Goal: Task Accomplishment & Management: Manage account settings

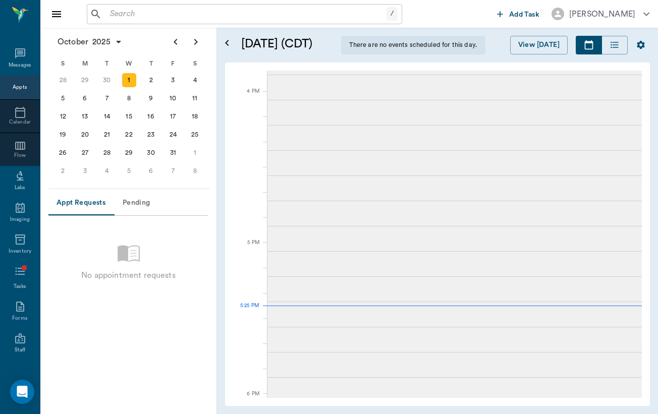
click at [163, 16] on input "text" at bounding box center [246, 14] width 281 height 14
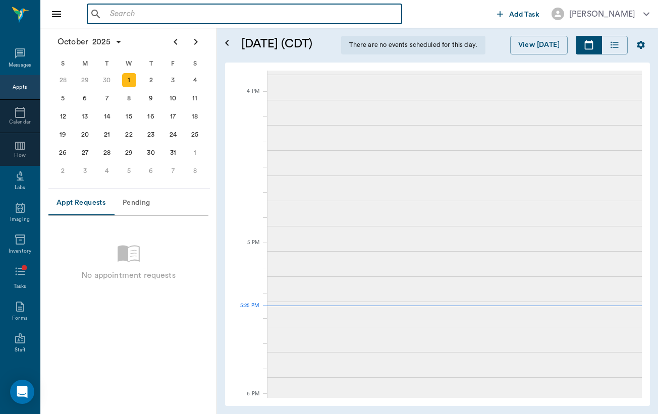
scroll to position [1194, 0]
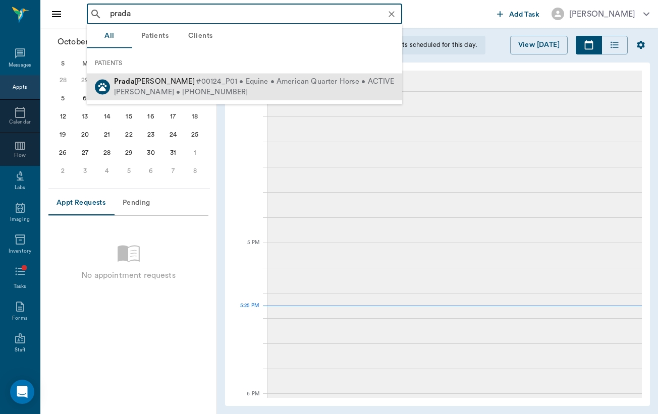
click at [196, 85] on span "#00124_P01 • Equine • American Quarter Horse • ACTIVE" at bounding box center [295, 82] width 198 height 11
type input "prada"
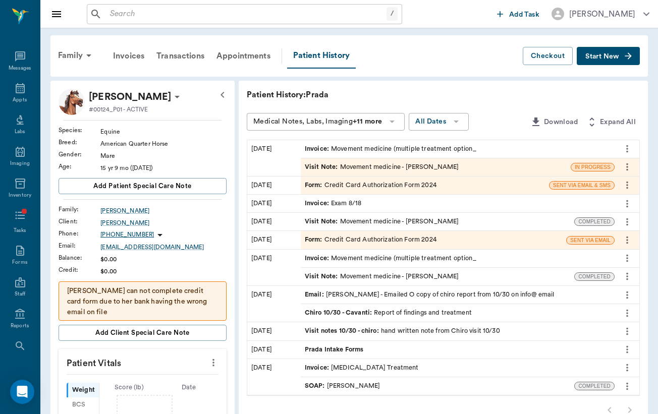
click at [322, 171] on div "Visit Note : Movement medicine - [PERSON_NAME]" at bounding box center [382, 167] width 154 height 10
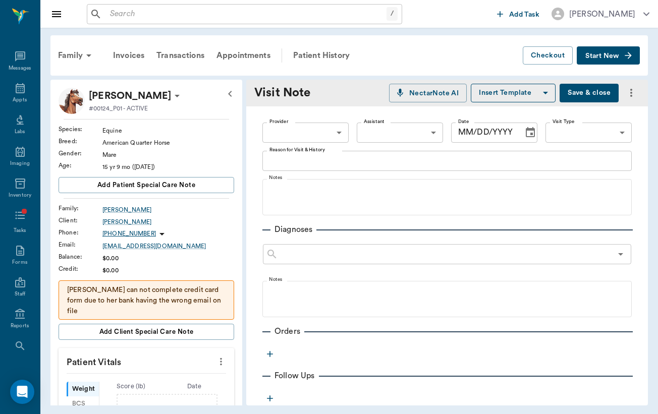
type input "649b3e03b5bc7e03f9326794"
type input "[DATE]"
type input "6656c4aef87a612ea34fb244"
type textarea "No concerns at this time - p due for possible body work"
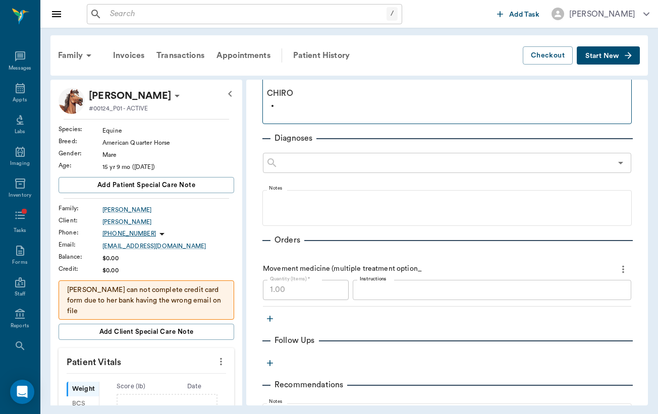
scroll to position [305, 0]
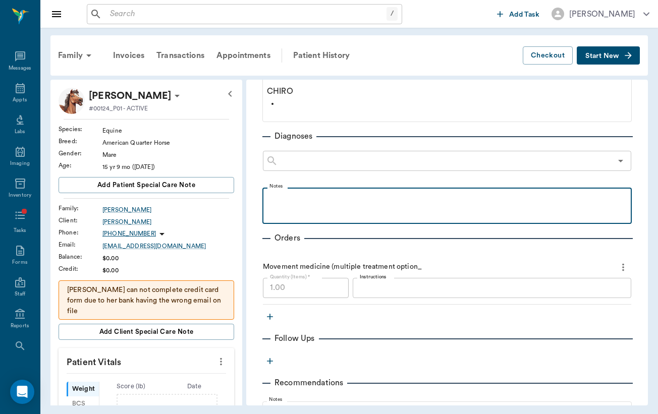
click at [305, 216] on div at bounding box center [446, 205] width 359 height 25
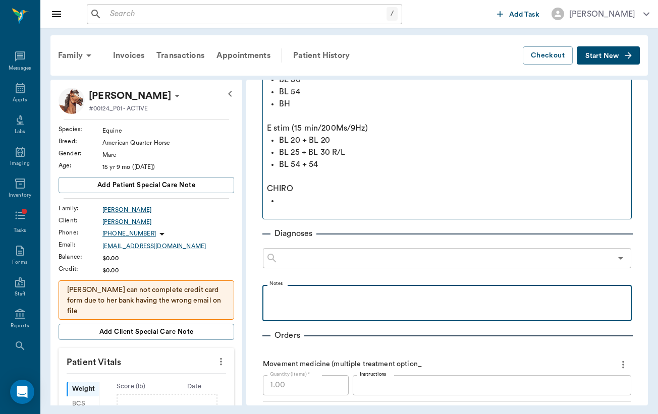
scroll to position [206, 0]
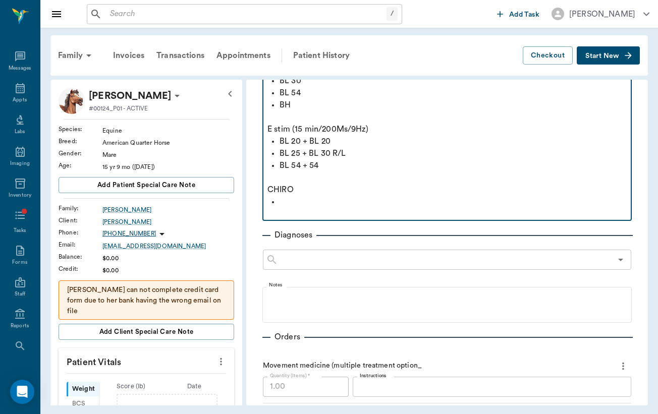
click at [310, 199] on p at bounding box center [453, 202] width 347 height 12
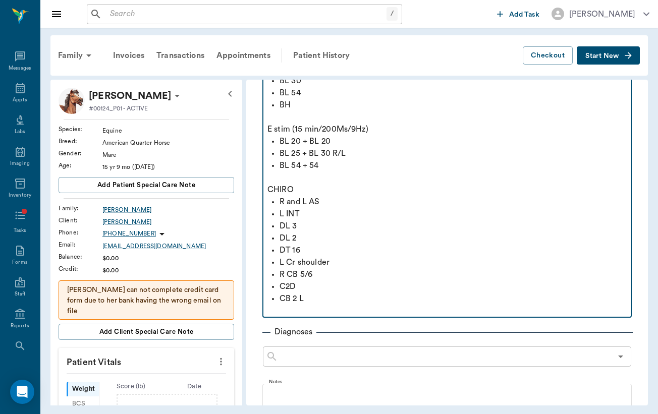
scroll to position [223, 0]
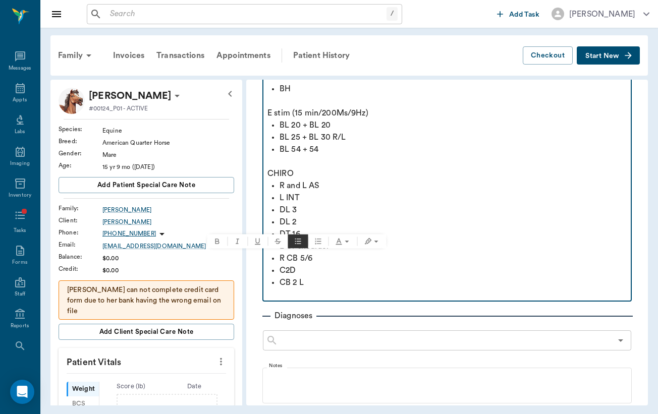
drag, startPoint x: 334, startPoint y: 257, endPoint x: 257, endPoint y: 257, distance: 76.2
click at [256, 257] on div "Provider [PERSON_NAME] 649b3e03b5bc7e03f9326794 Provider Assistant ​ Assistant …" at bounding box center [447, 303] width 402 height 839
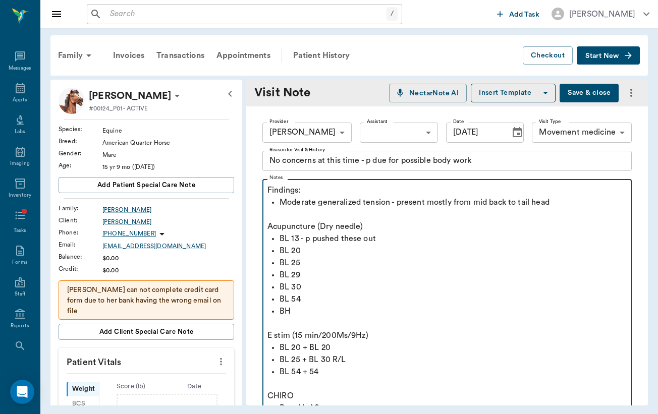
scroll to position [0, 0]
click at [565, 205] on p "Moderate generalized tension - present mostly from mid back to tail head" at bounding box center [453, 202] width 347 height 12
drag, startPoint x: 380, startPoint y: 230, endPoint x: 259, endPoint y: 222, distance: 120.8
drag, startPoint x: 315, startPoint y: 191, endPoint x: 248, endPoint y: 190, distance: 67.1
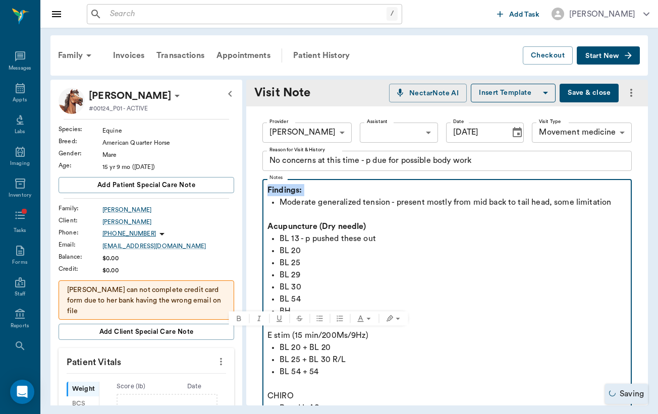
drag, startPoint x: 372, startPoint y: 335, endPoint x: 245, endPoint y: 333, distance: 127.7
click at [245, 333] on div "Prada [PERSON_NAME] #00124_P01 - ACTIVE Species : Equine Breed : American Quart…" at bounding box center [348, 243] width 597 height 326
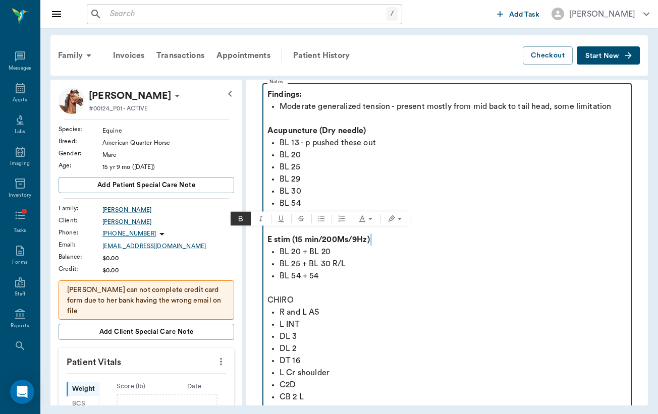
scroll to position [100, 0]
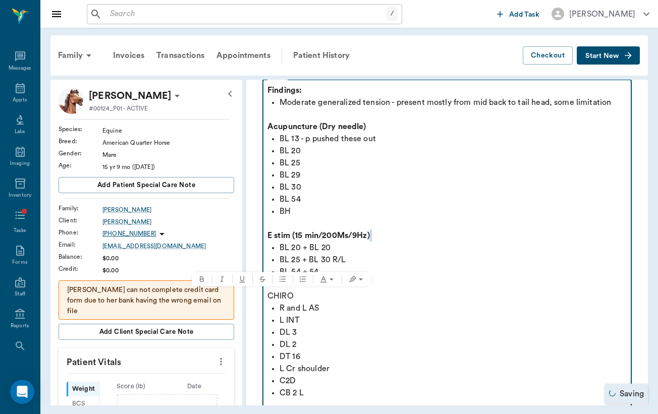
drag, startPoint x: 307, startPoint y: 297, endPoint x: 252, endPoint y: 297, distance: 55.0
click at [252, 297] on div "Provider [PERSON_NAME] 649b3e03b5bc7e03f9326794 Provider Assistant ​ Assistant …" at bounding box center [447, 420] width 402 height 827
click at [367, 358] on p "DT 16" at bounding box center [453, 357] width 347 height 12
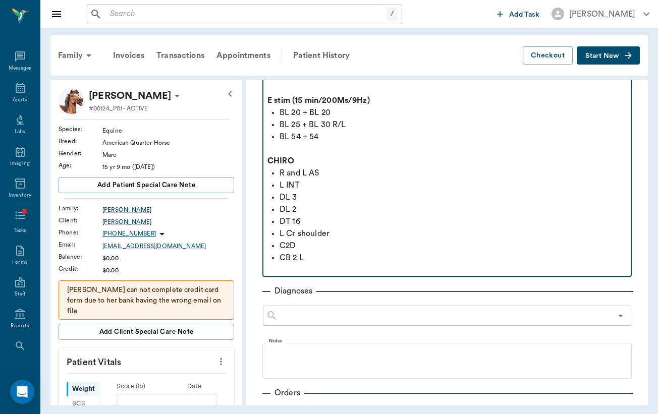
scroll to position [271, 0]
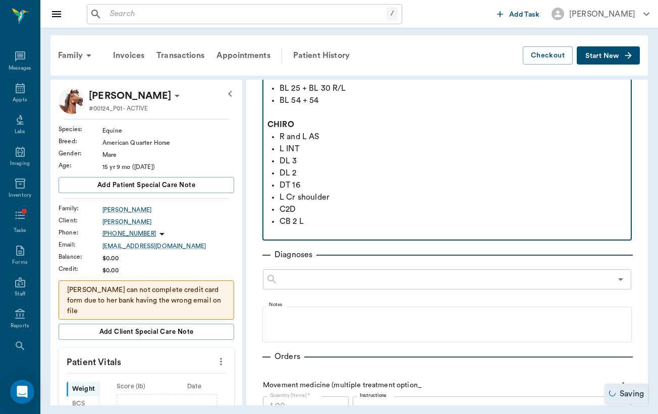
click at [340, 229] on p at bounding box center [446, 234] width 359 height 12
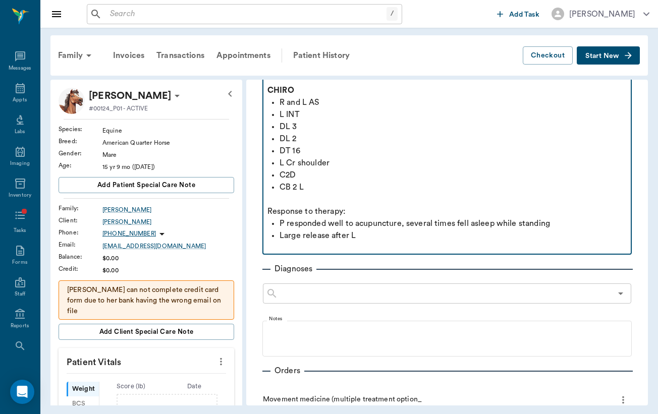
scroll to position [304, 0]
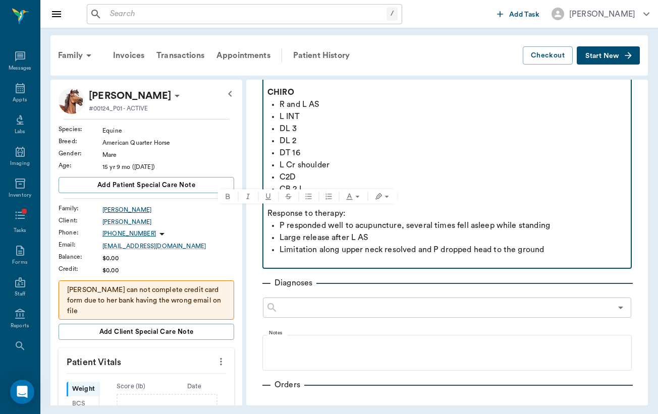
drag, startPoint x: 361, startPoint y: 214, endPoint x: 221, endPoint y: 212, distance: 139.8
click at [221, 212] on div "Prada [PERSON_NAME] #00124_P01 - ACTIVE Species : Equine Breed : American Quart…" at bounding box center [348, 243] width 597 height 326
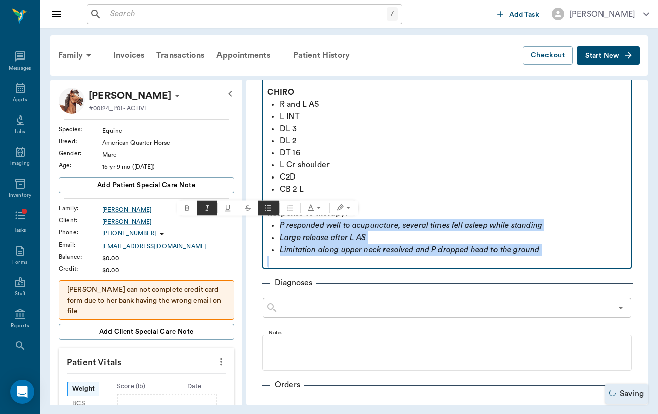
click at [562, 250] on p "Limitation along upper neck resolved and P dropped head to the ground" at bounding box center [453, 250] width 347 height 12
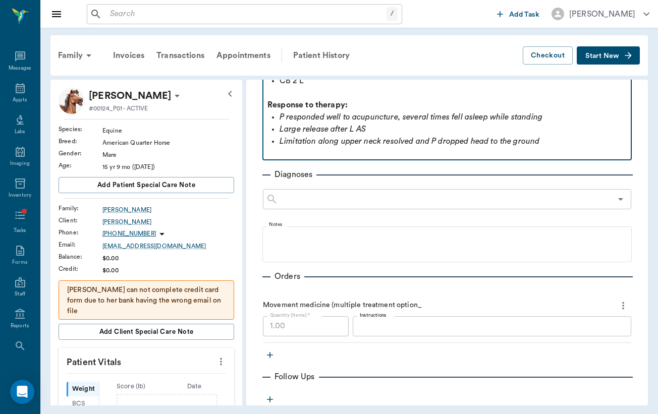
scroll to position [422, 0]
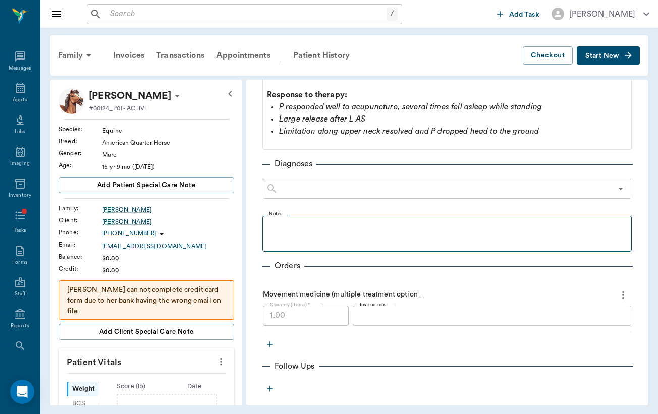
click at [354, 249] on fieldset "Notes" at bounding box center [446, 231] width 369 height 40
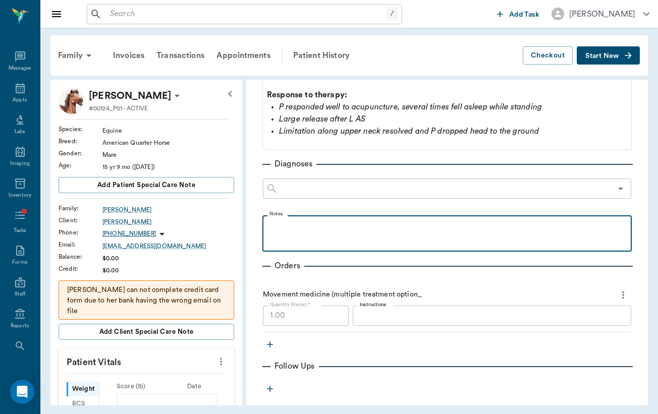
click at [364, 232] on p at bounding box center [446, 227] width 359 height 12
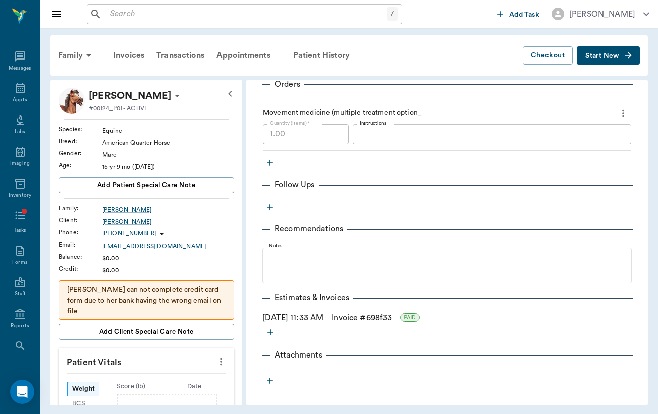
scroll to position [604, 0]
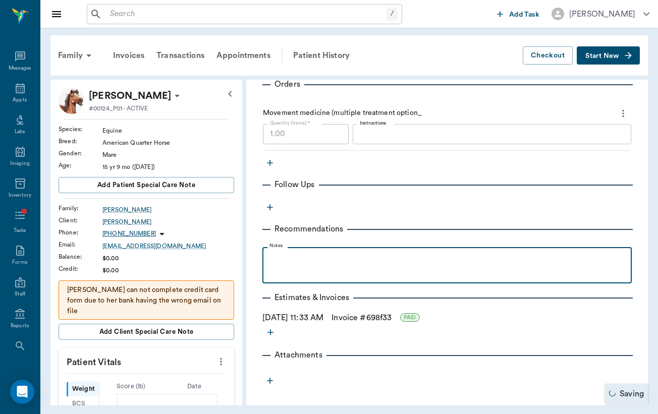
click at [472, 269] on div at bounding box center [446, 264] width 359 height 25
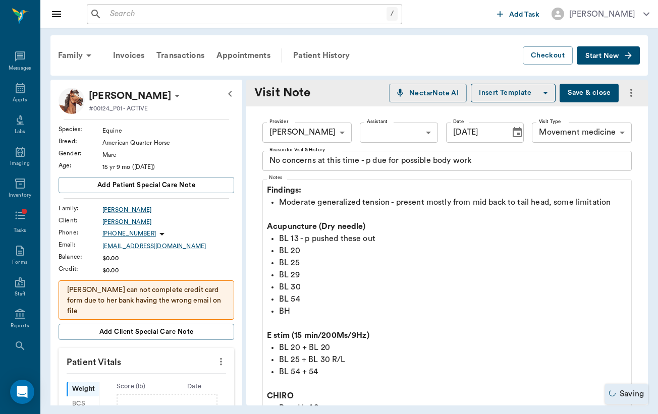
scroll to position [0, 0]
click at [582, 94] on button "Save & close" at bounding box center [589, 93] width 59 height 19
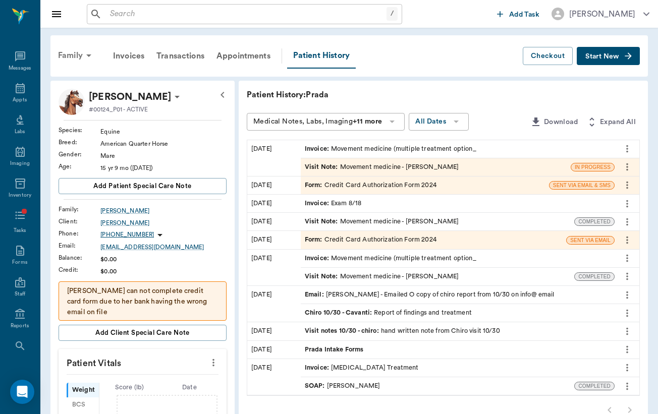
click at [85, 59] on icon at bounding box center [89, 55] width 12 height 12
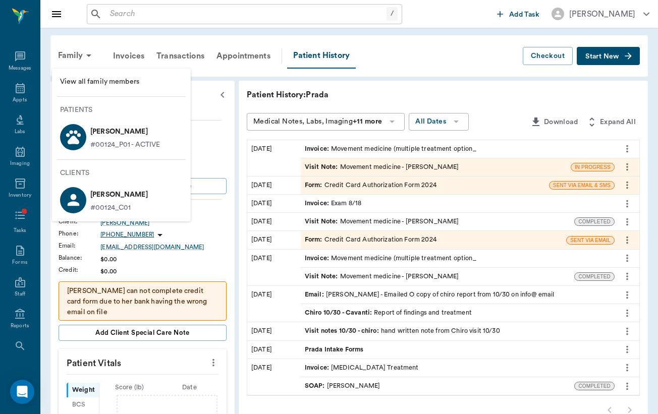
click at [301, 248] on div at bounding box center [329, 207] width 658 height 414
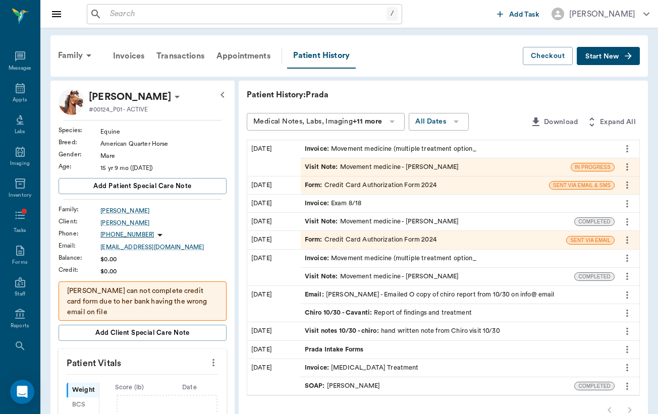
click at [311, 226] on div "Visit Note : Movement medicine - [PERSON_NAME]" at bounding box center [382, 222] width 154 height 10
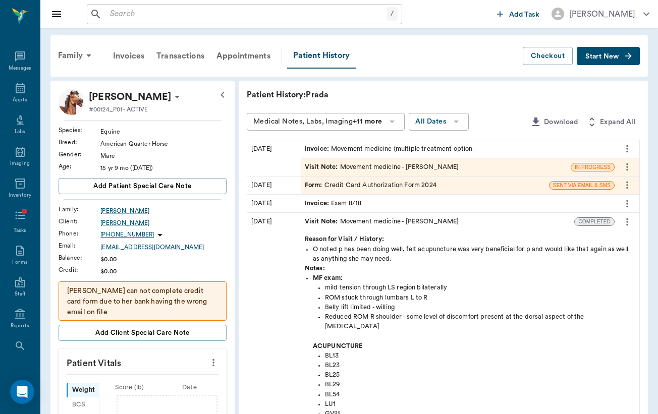
click at [622, 59] on button "Start New" at bounding box center [608, 56] width 63 height 19
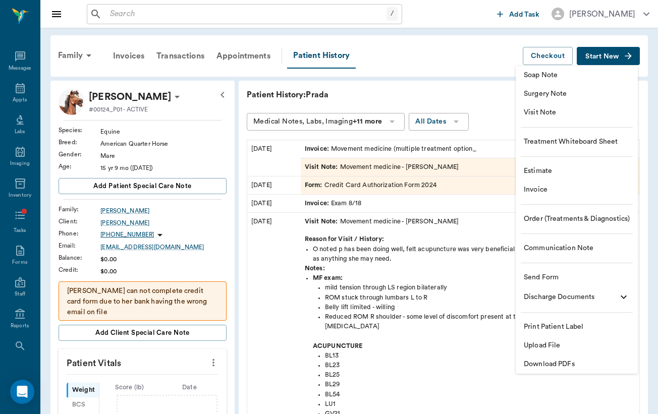
click at [448, 65] on div at bounding box center [329, 207] width 658 height 414
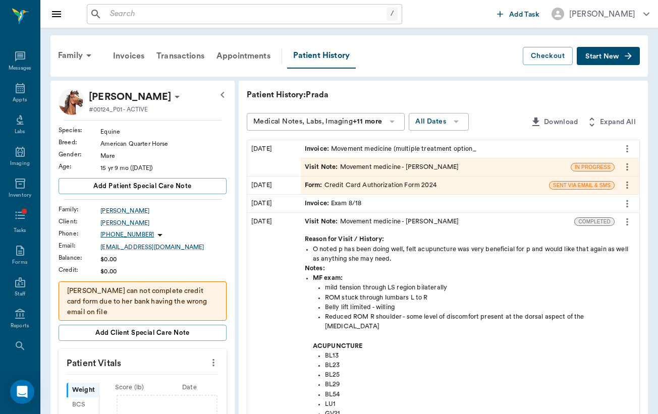
click at [619, 57] on span "Start New" at bounding box center [602, 57] width 34 height 0
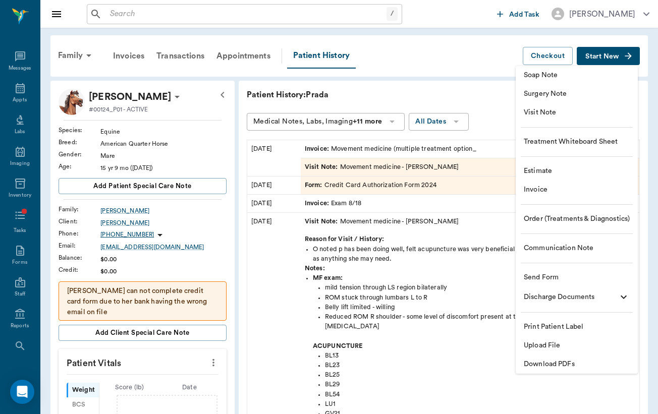
click at [500, 102] on div at bounding box center [329, 207] width 658 height 414
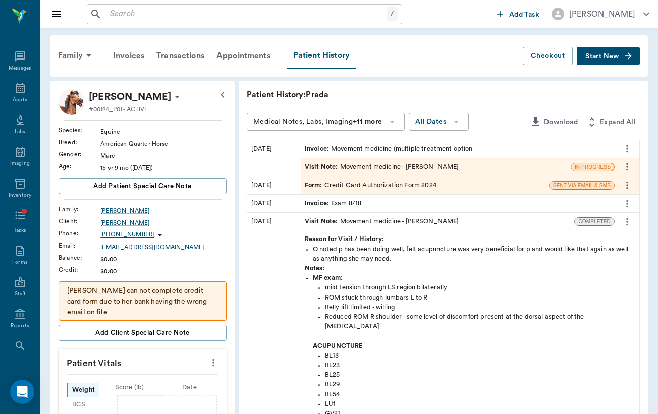
click at [631, 141] on button "more" at bounding box center [627, 148] width 16 height 17
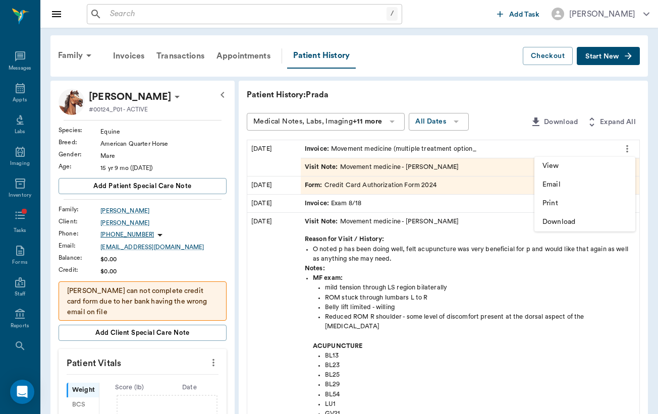
click at [622, 189] on span "Email" at bounding box center [584, 185] width 85 height 11
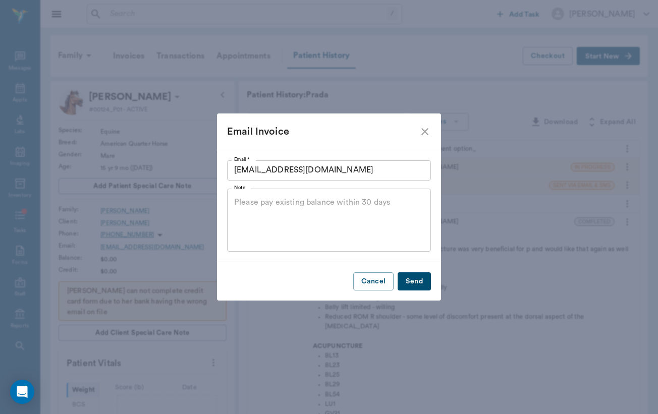
click at [425, 131] on icon "close" at bounding box center [424, 131] width 7 height 7
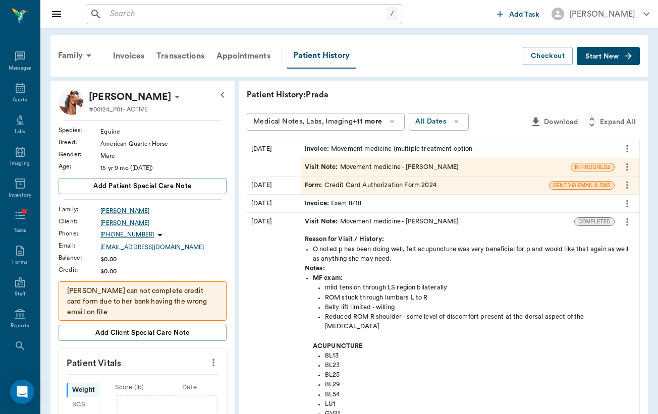
click at [624, 172] on icon "more" at bounding box center [627, 167] width 11 height 12
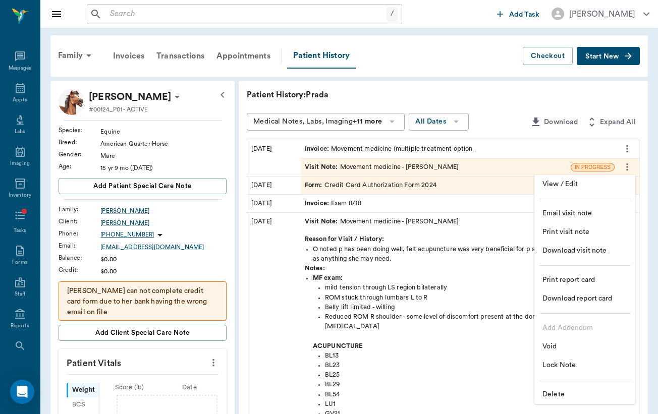
click at [624, 216] on span "Email visit note" at bounding box center [584, 213] width 85 height 11
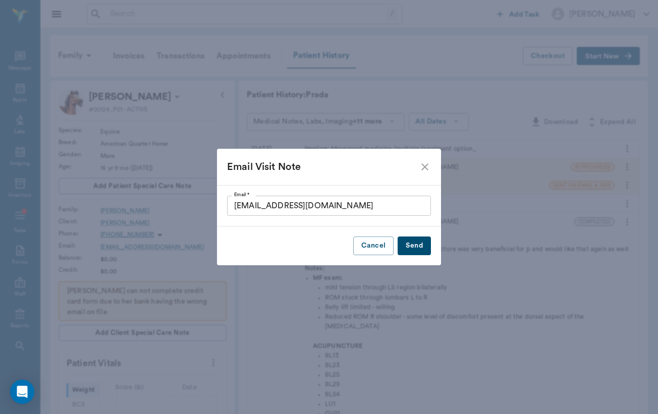
click at [423, 166] on icon "close" at bounding box center [424, 166] width 7 height 7
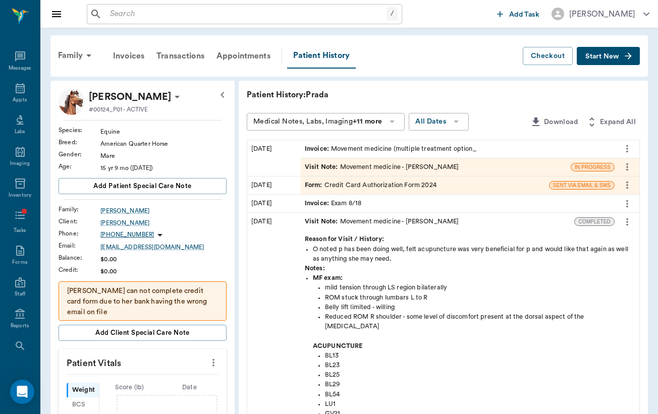
click at [620, 161] on div at bounding box center [627, 166] width 16 height 17
click at [621, 162] on button "more" at bounding box center [627, 166] width 16 height 17
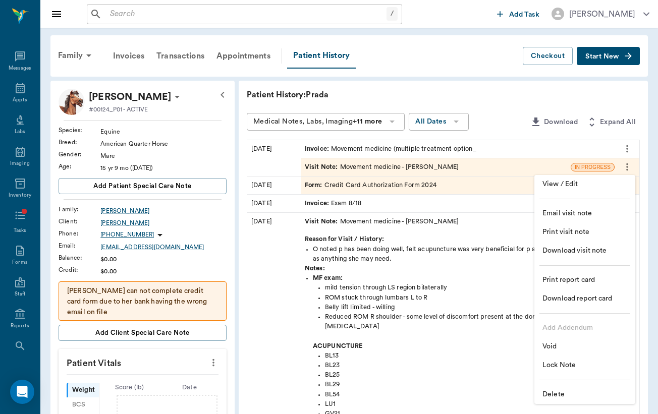
click at [603, 251] on span "Download visit note" at bounding box center [584, 251] width 85 height 11
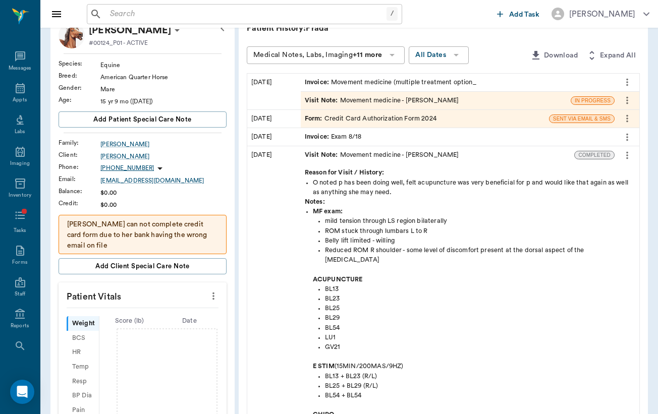
scroll to position [7, 0]
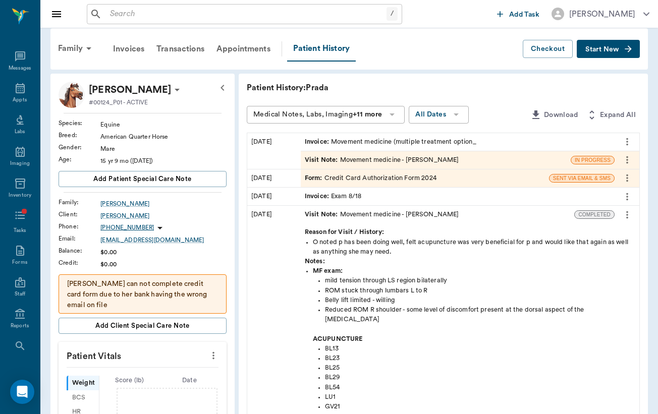
click at [623, 216] on icon "more" at bounding box center [627, 215] width 11 height 12
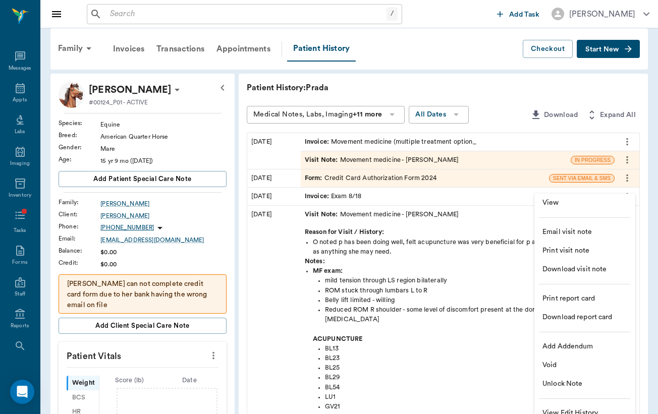
click at [619, 262] on li "Download visit note" at bounding box center [584, 269] width 101 height 19
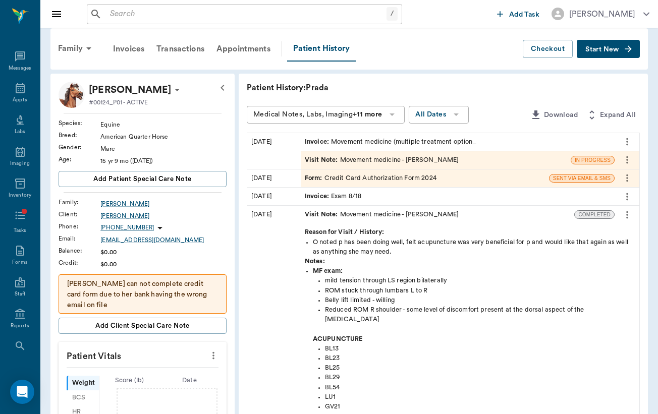
click at [627, 214] on button "more" at bounding box center [627, 214] width 16 height 17
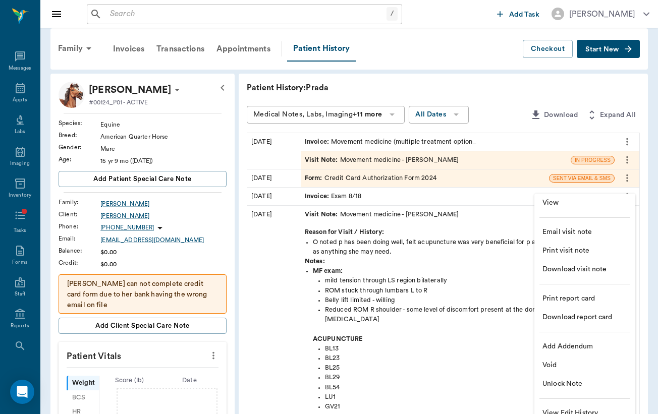
click at [421, 64] on div at bounding box center [329, 207] width 658 height 414
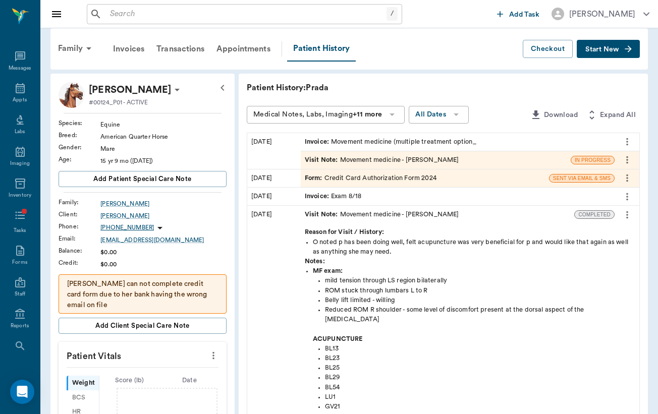
click at [627, 214] on button "more" at bounding box center [627, 214] width 16 height 17
